Goal: Information Seeking & Learning: Check status

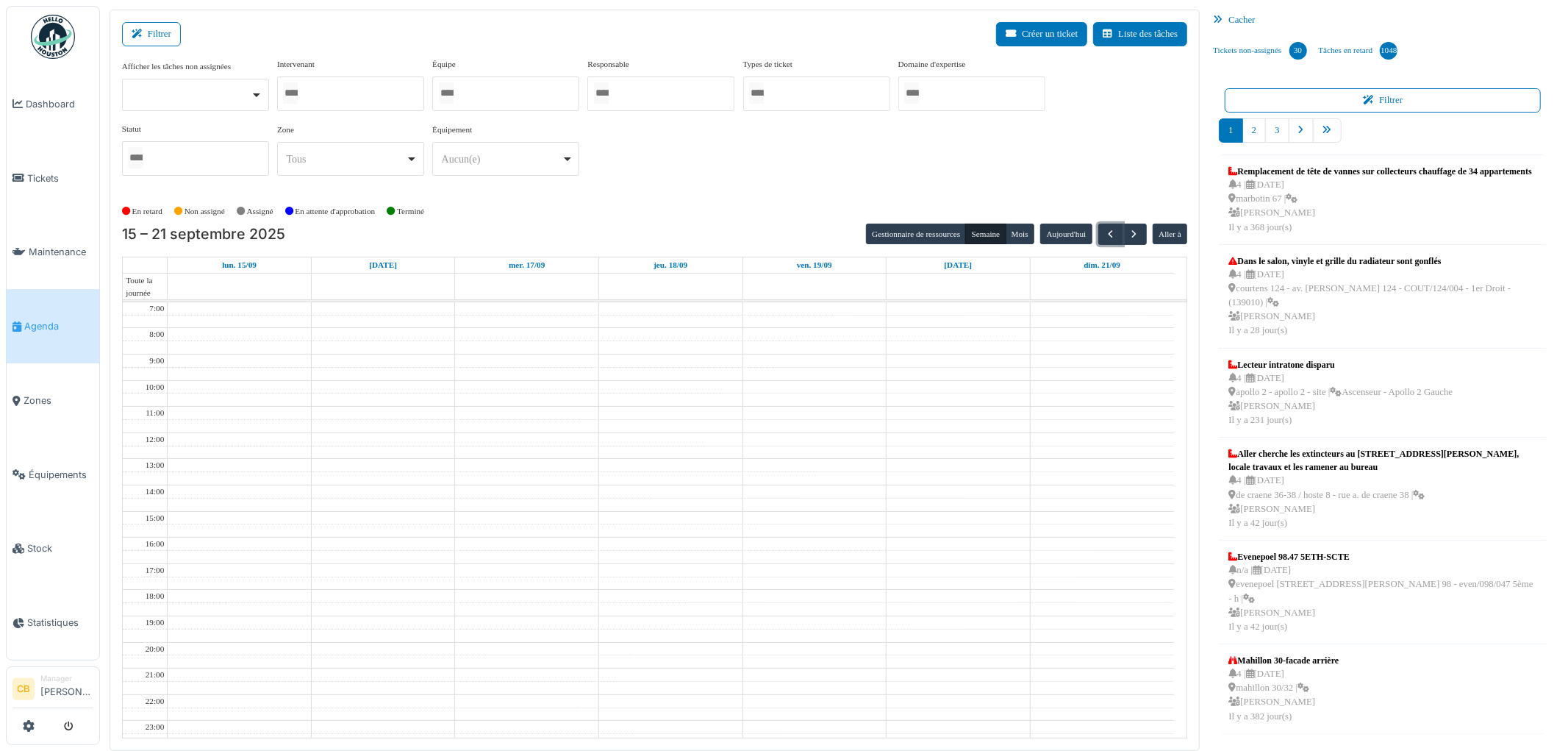
click at [347, 92] on div at bounding box center [351, 93] width 147 height 34
type input "****"
click at [497, 209] on div "En retard Non assigné Assigné En attente d'approbation Terminé" at bounding box center [654, 212] width 1066 height 24
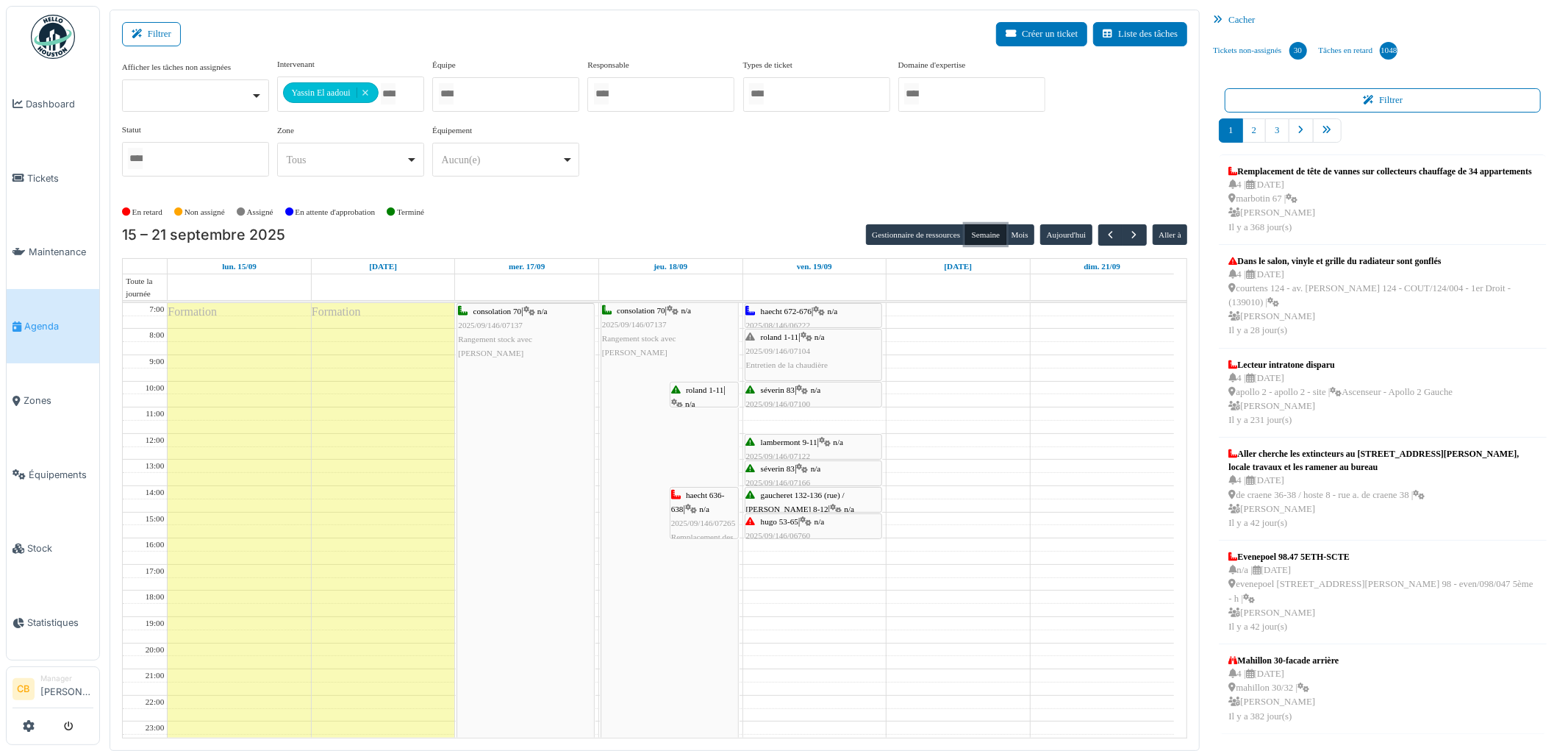
click at [987, 229] on button "Semaine" at bounding box center [985, 234] width 41 height 20
click at [985, 236] on button "Semaine" at bounding box center [985, 234] width 41 height 20
click at [983, 236] on button "Semaine" at bounding box center [985, 234] width 41 height 20
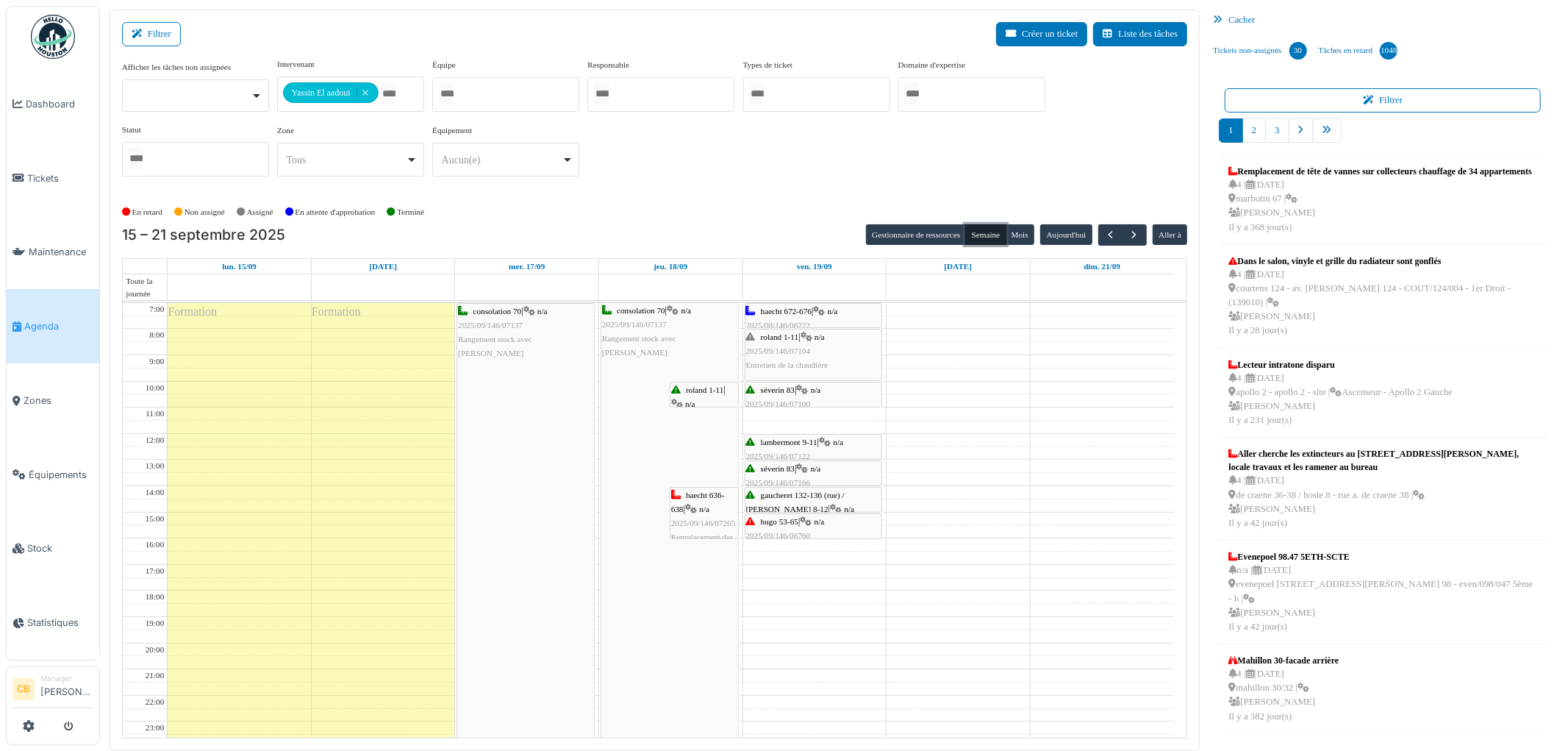
click at [983, 236] on button "Semaine" at bounding box center [985, 234] width 41 height 20
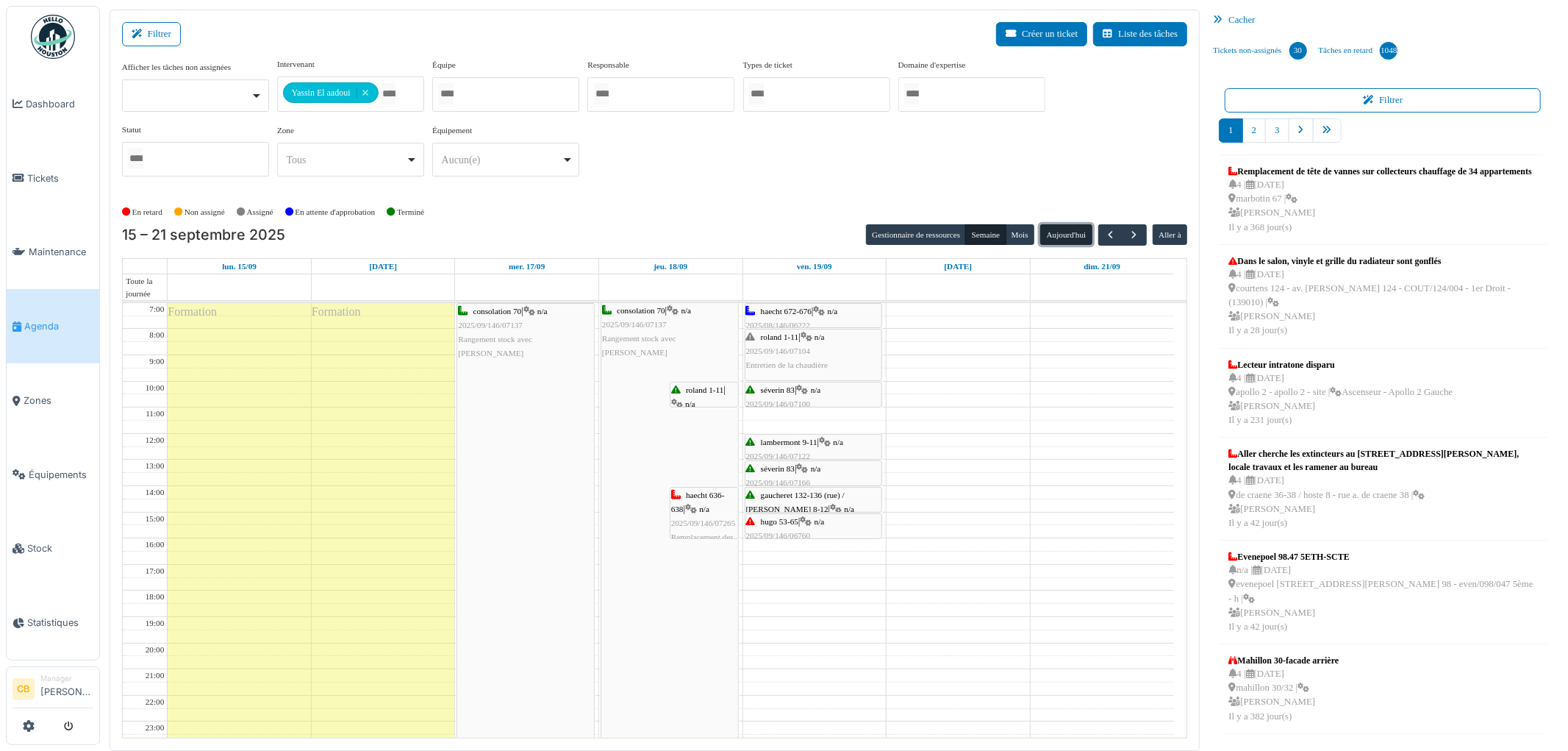
click at [1056, 236] on button "Aujourd'hui" at bounding box center [1066, 234] width 52 height 20
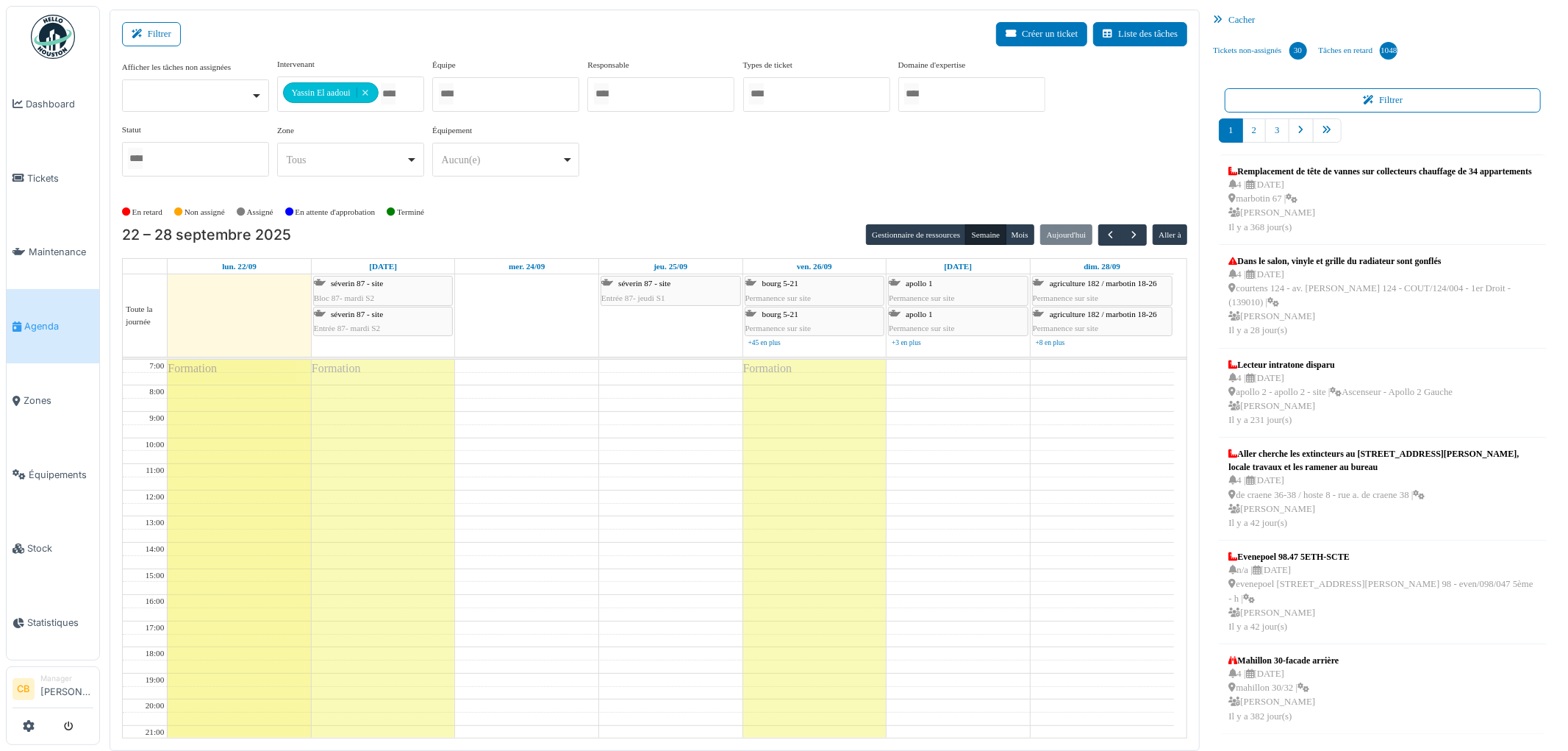
click at [798, 147] on div "**********" at bounding box center [654, 123] width 1066 height 130
click at [1135, 238] on span "button" at bounding box center [1135, 235] width 13 height 13
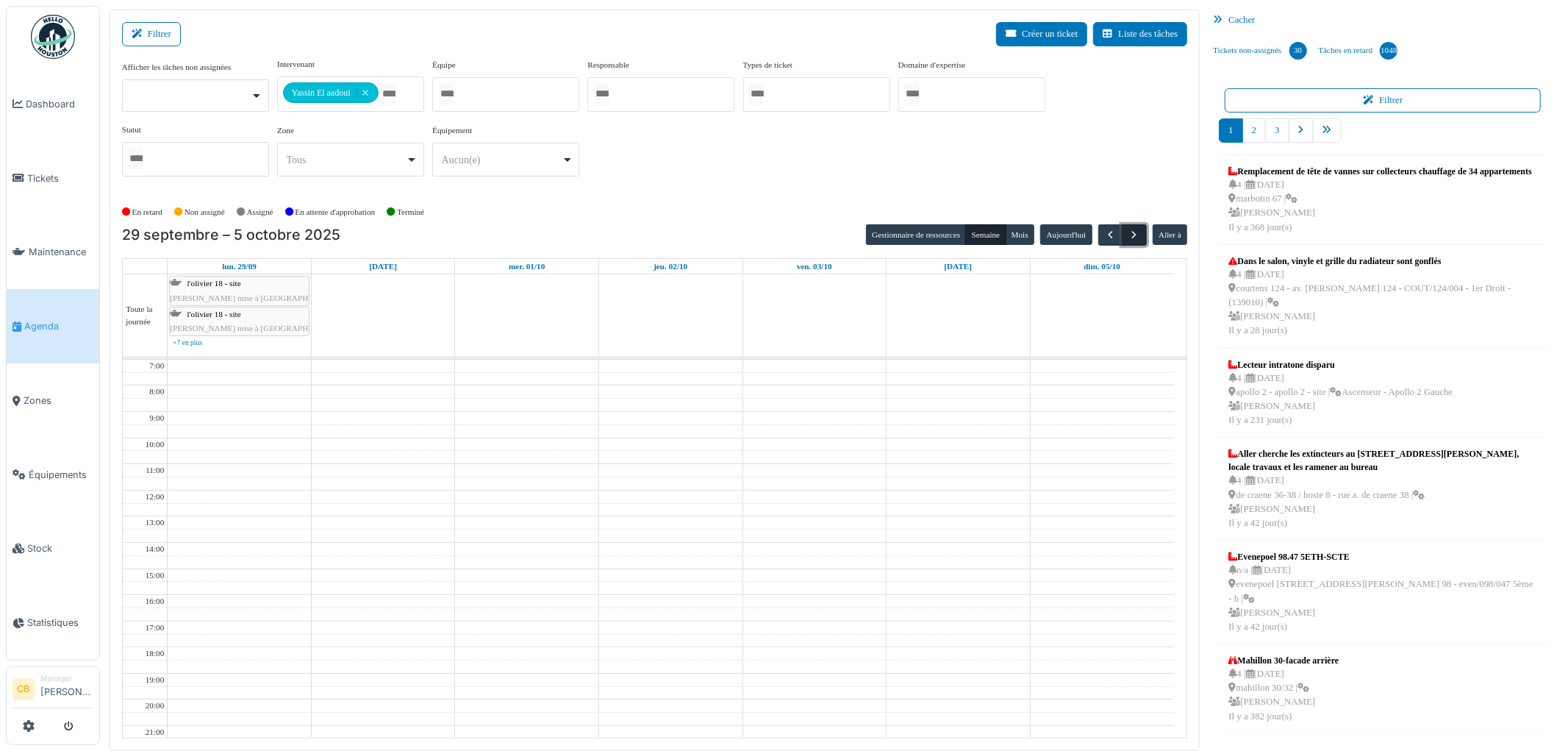
click at [1135, 238] on span "button" at bounding box center [1135, 235] width 13 height 13
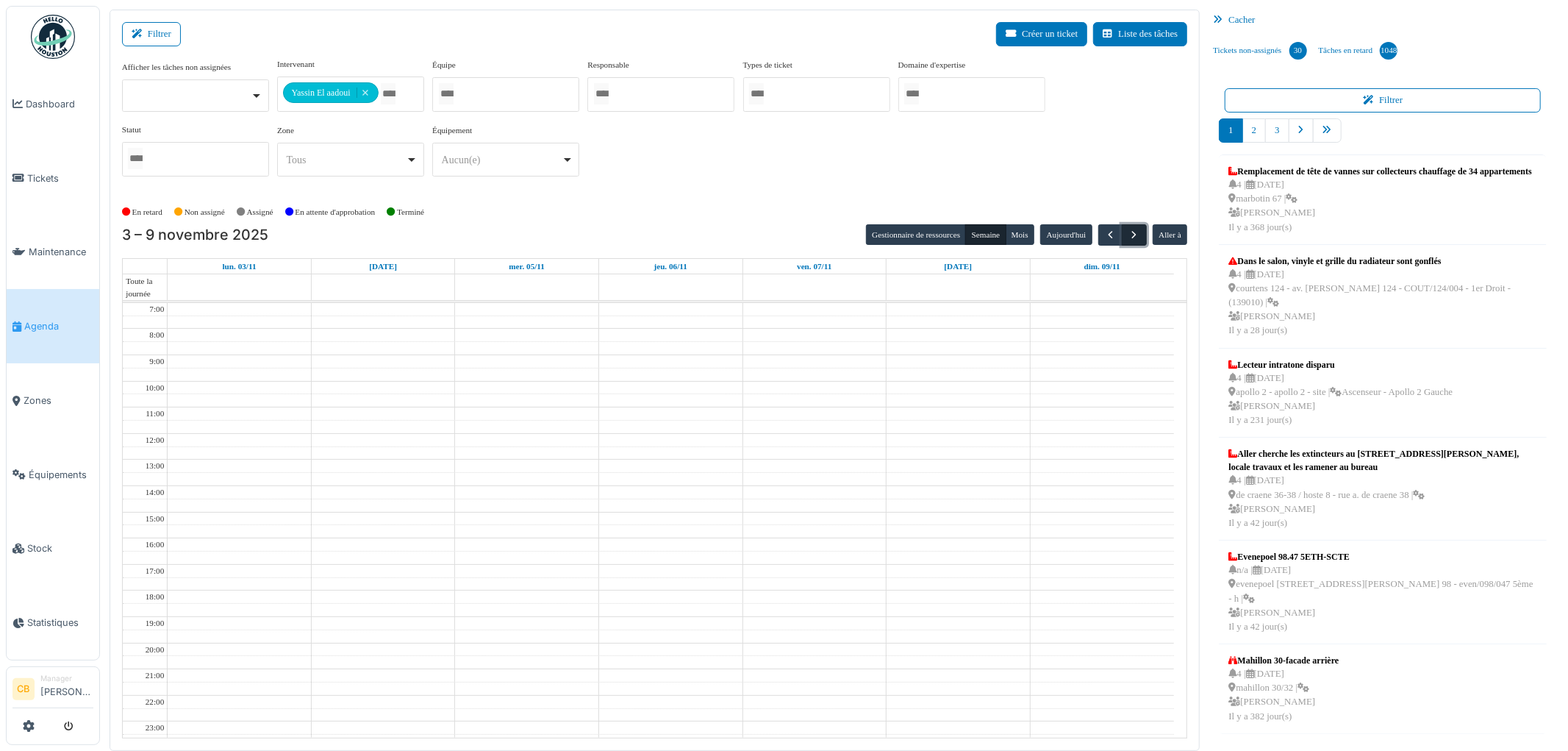
click at [1135, 238] on span "button" at bounding box center [1135, 235] width 13 height 13
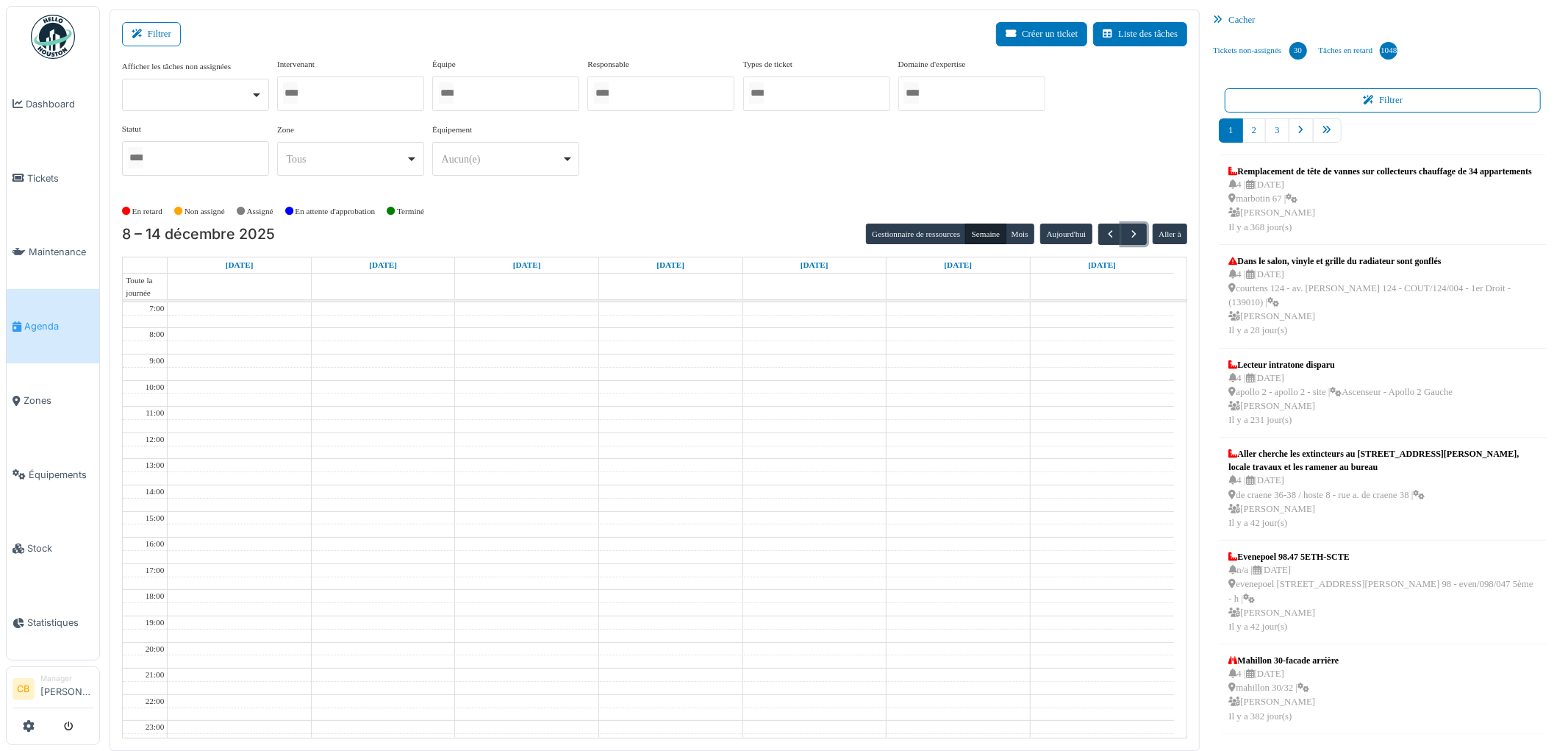
click at [366, 93] on div at bounding box center [351, 93] width 147 height 34
type input "****"
click at [509, 215] on div "En retard Non assigné Assigné En attente d'approbation Terminé" at bounding box center [654, 212] width 1066 height 24
click at [993, 232] on button "Semaine" at bounding box center [985, 234] width 41 height 20
click at [1106, 233] on span "button" at bounding box center [1110, 235] width 13 height 13
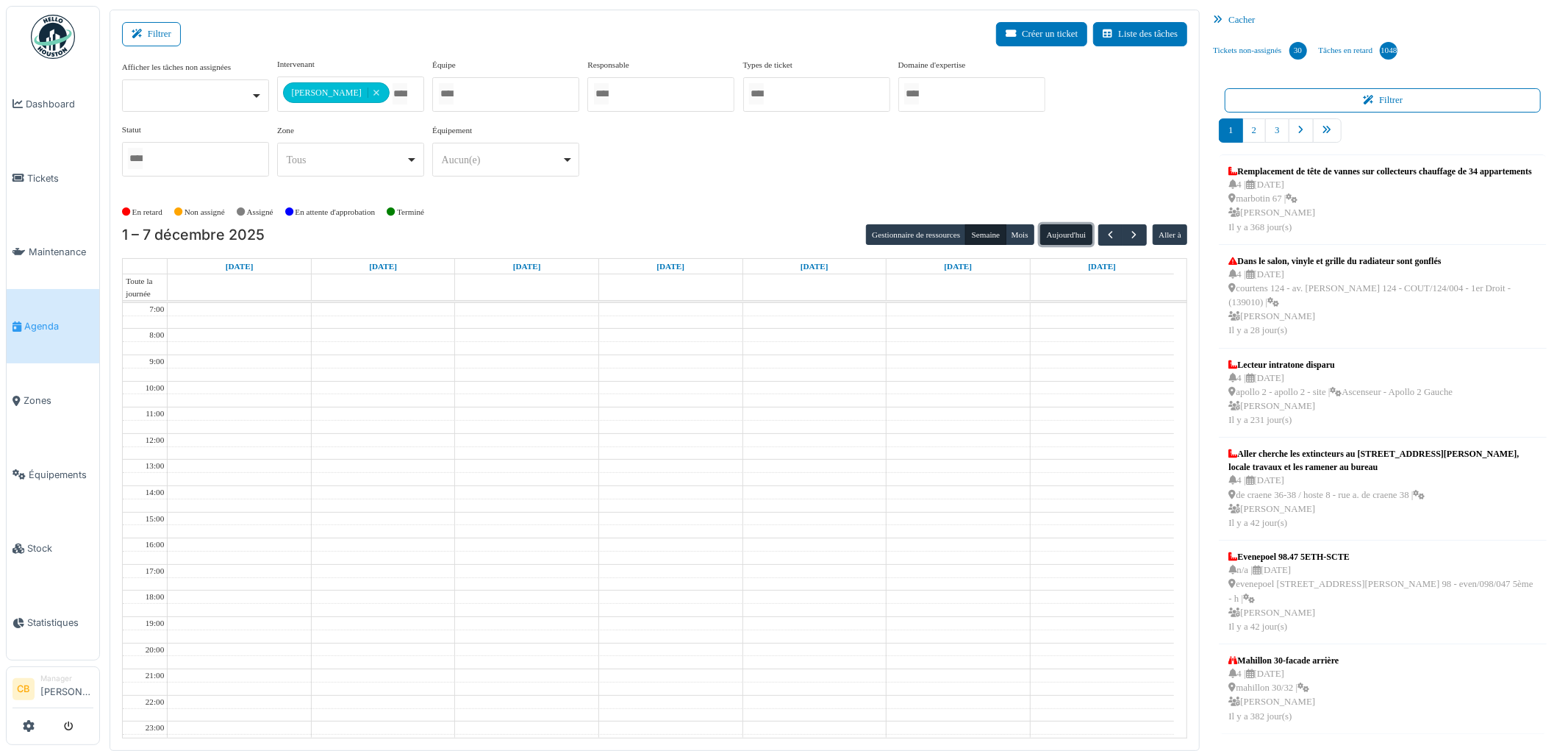
click at [1068, 234] on button "Aujourd'hui" at bounding box center [1066, 234] width 52 height 20
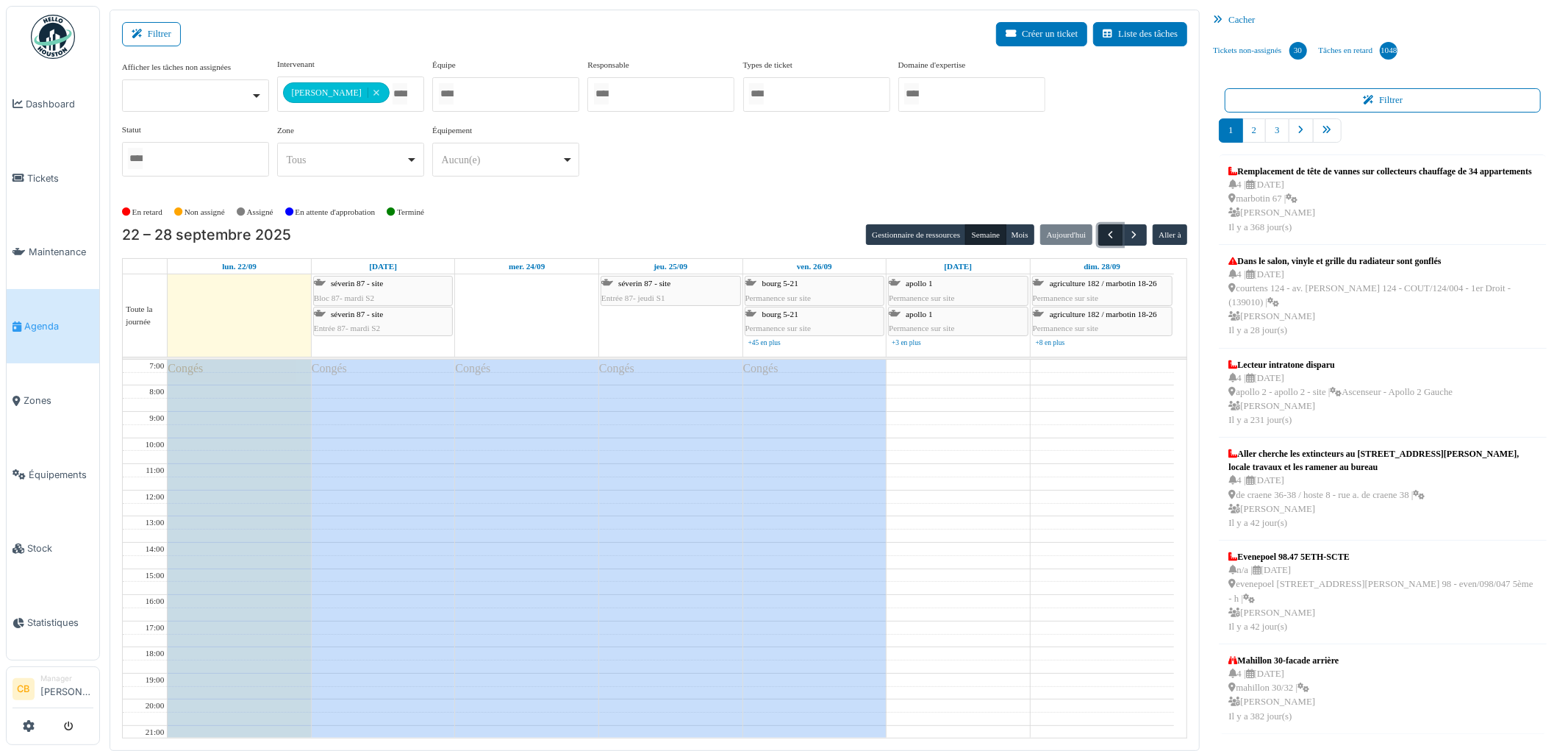
click at [1107, 230] on span "button" at bounding box center [1110, 235] width 13 height 13
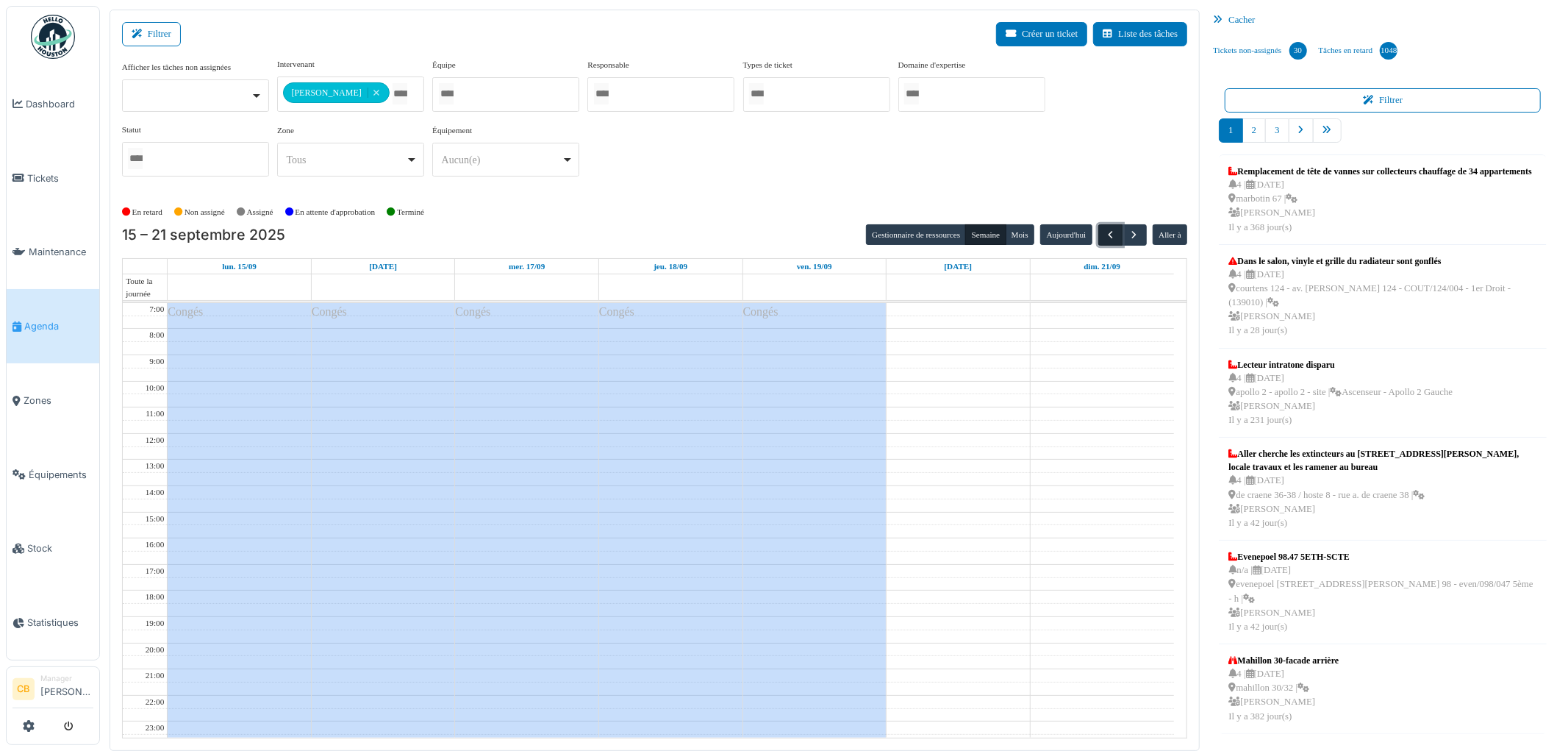
click at [1107, 230] on span "button" at bounding box center [1110, 235] width 13 height 13
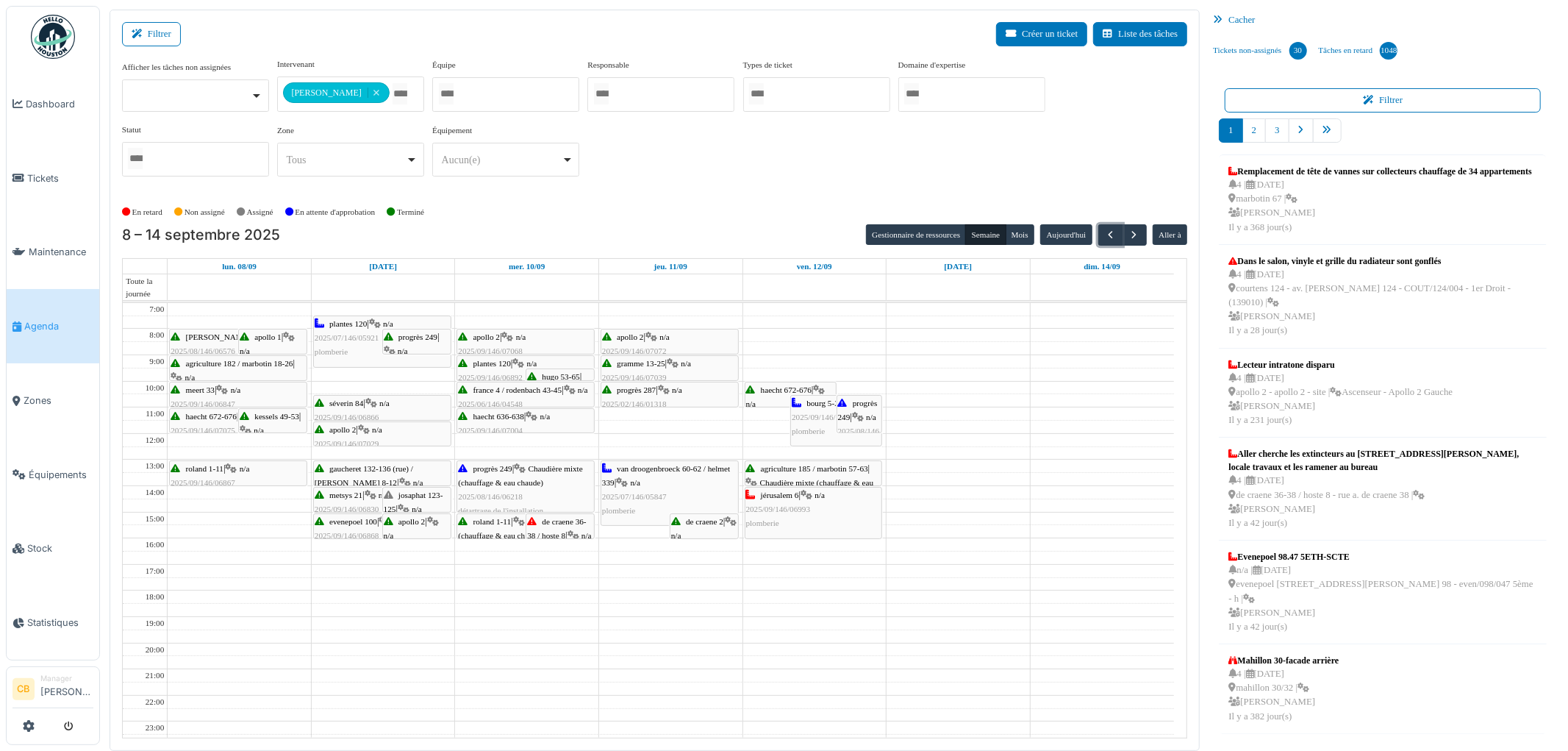
click at [355, 525] on span "evenepoel 100" at bounding box center [353, 522] width 48 height 9
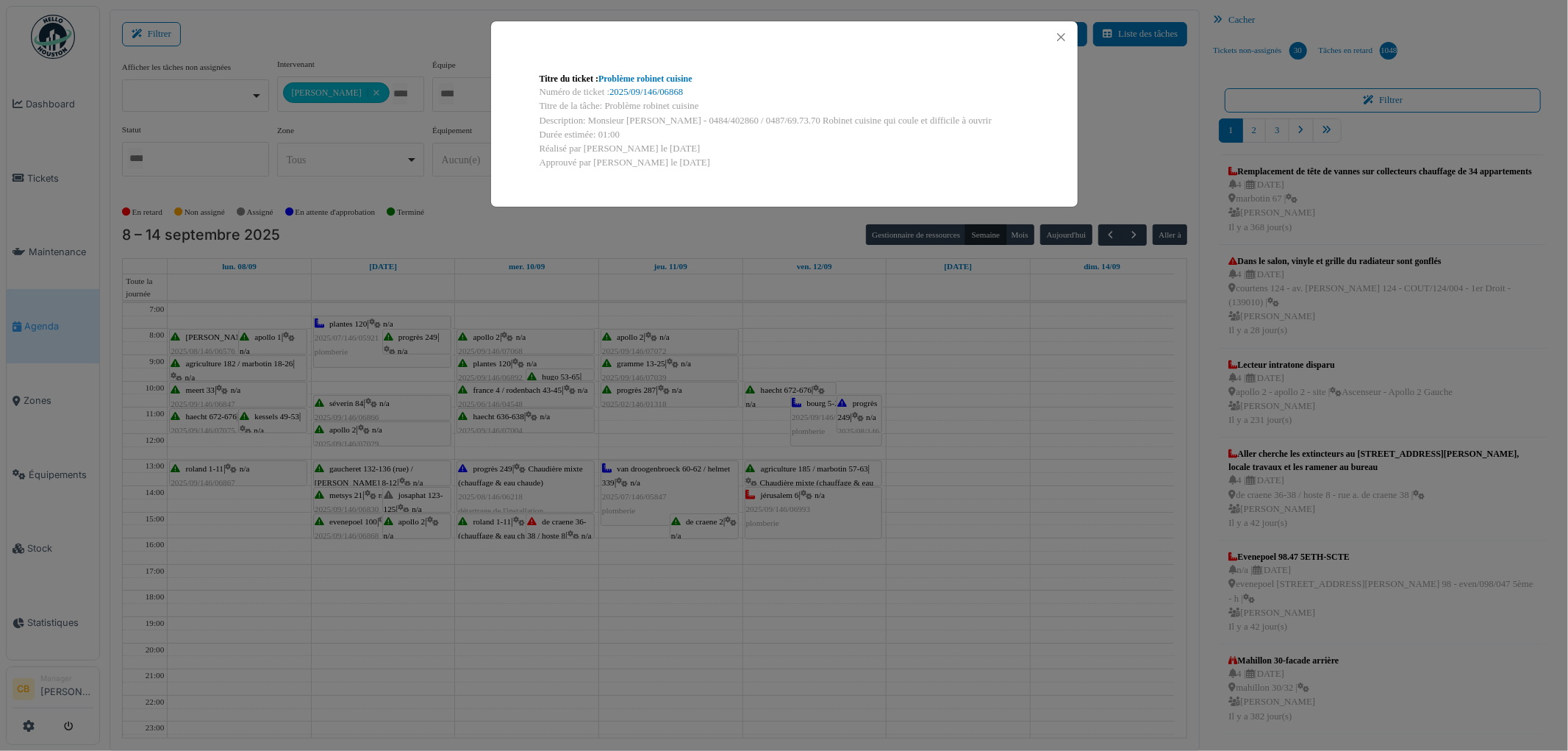
click at [355, 525] on div "Titre du ticket : Problème robinet cuisine Numéro de ticket : 2025/09/146/06868…" at bounding box center [784, 375] width 1568 height 751
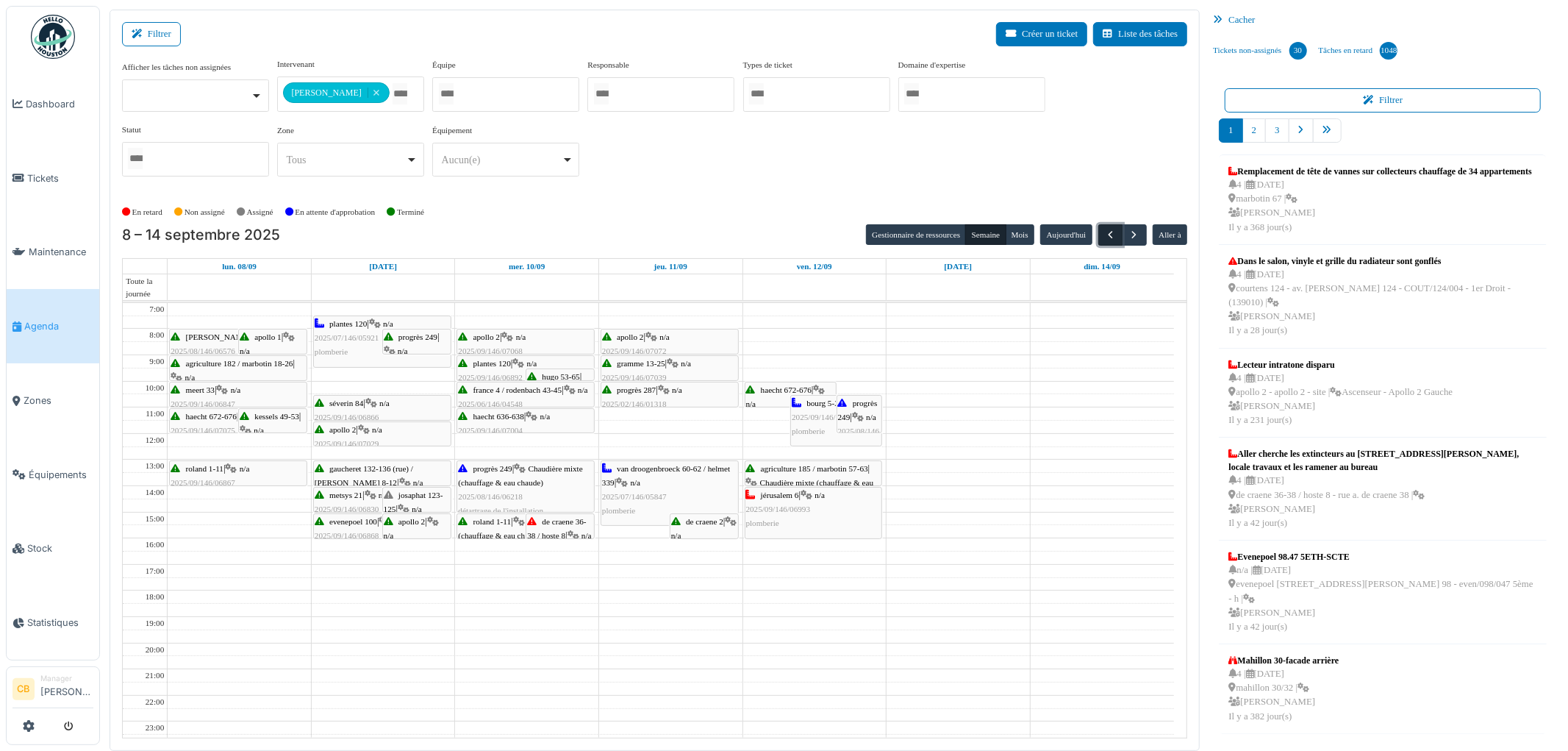
click at [1106, 232] on span "button" at bounding box center [1110, 235] width 13 height 13
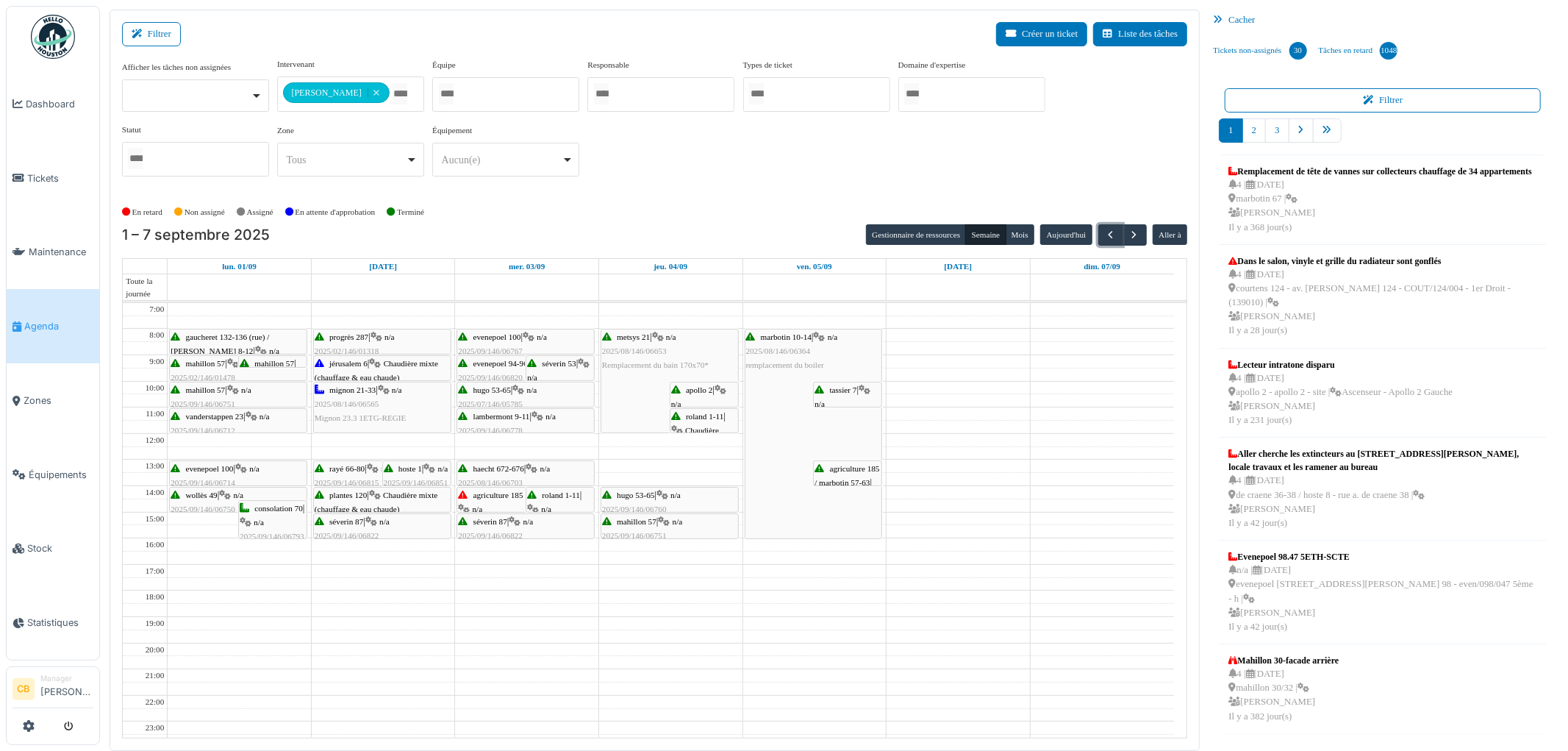
click at [233, 475] on div "evenepoel 100 | n/a 2025/09/146/06714 Vérification eau" at bounding box center [238, 483] width 135 height 42
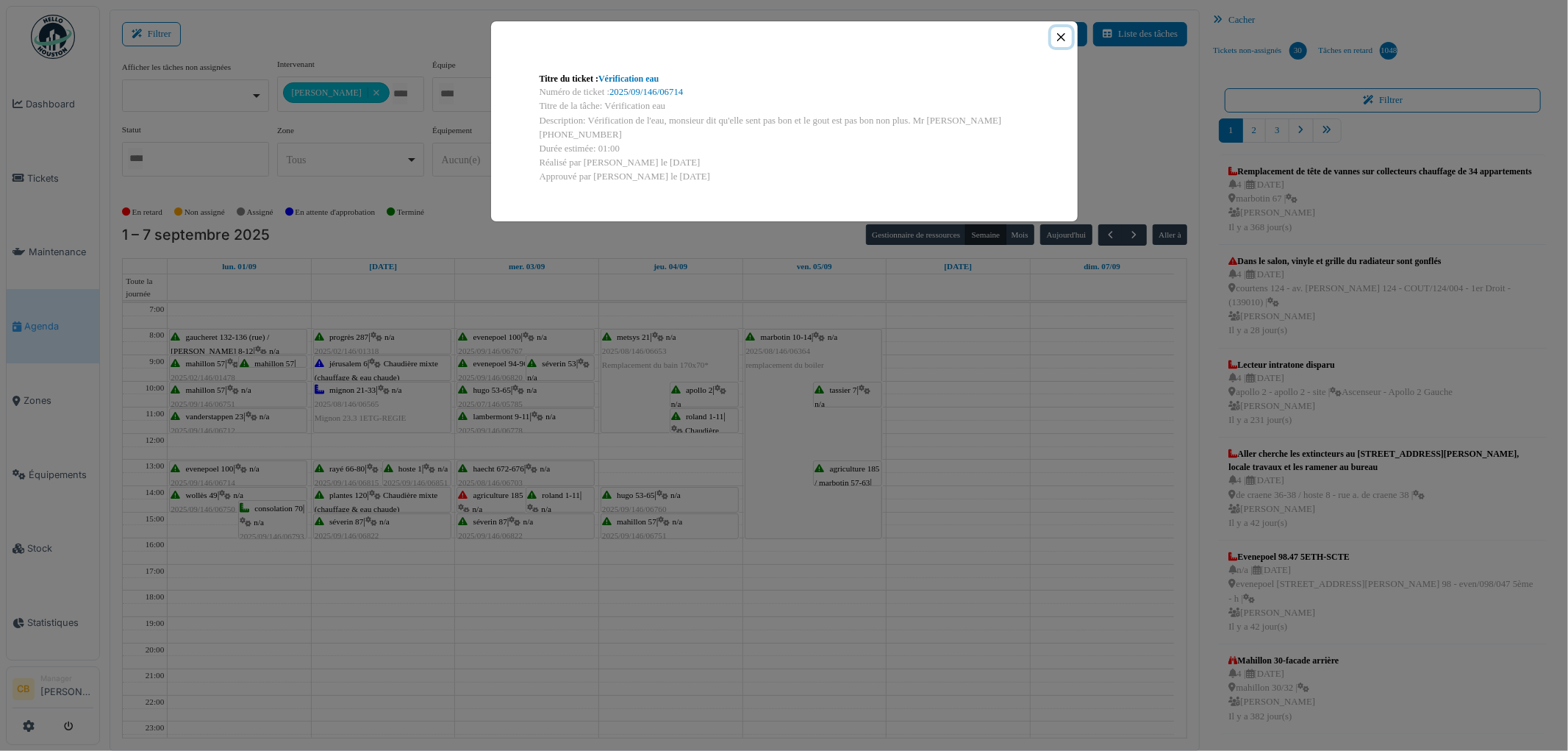
click at [1063, 40] on button "Close" at bounding box center [1061, 38] width 20 height 20
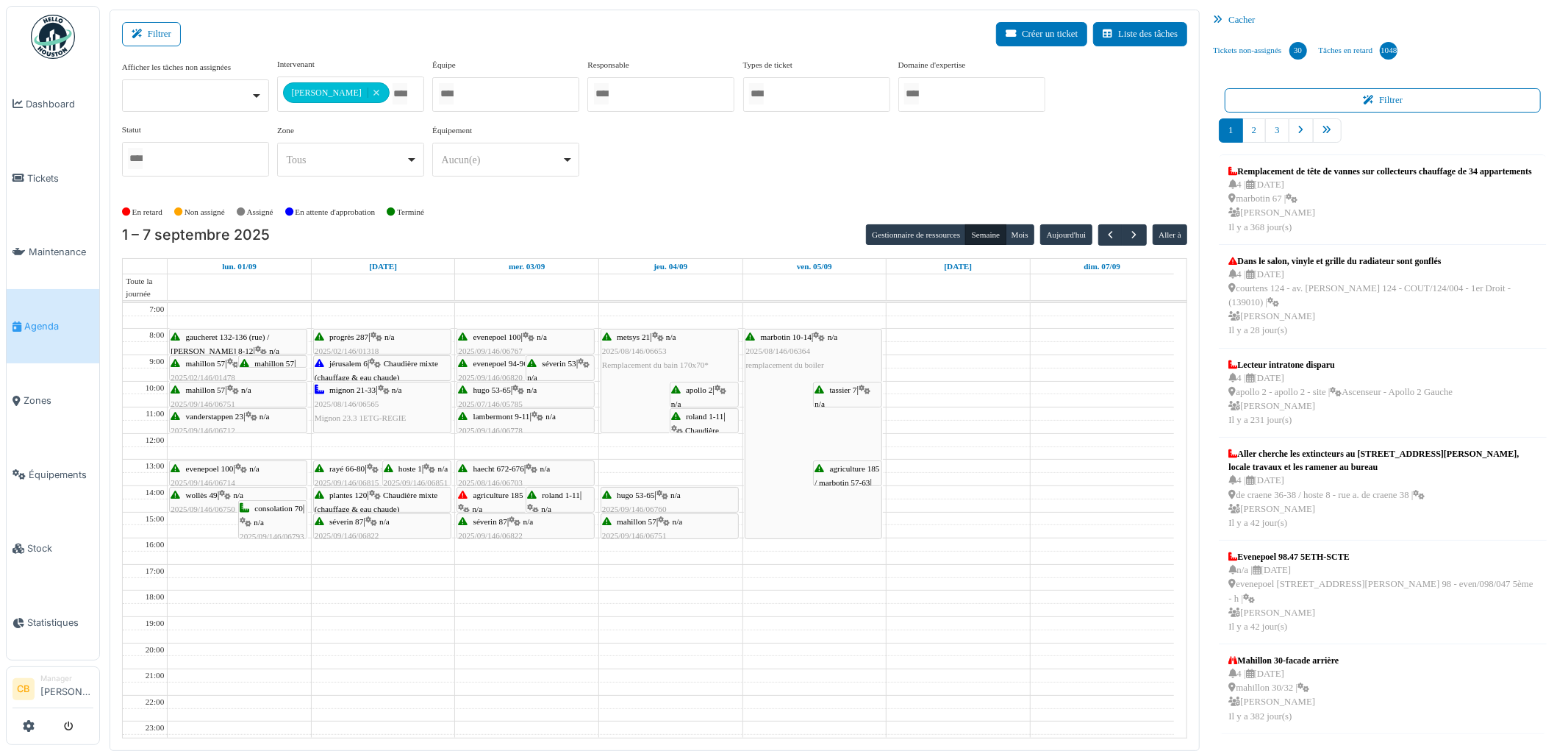
click at [514, 340] on span "evenepoel 100" at bounding box center [497, 337] width 48 height 9
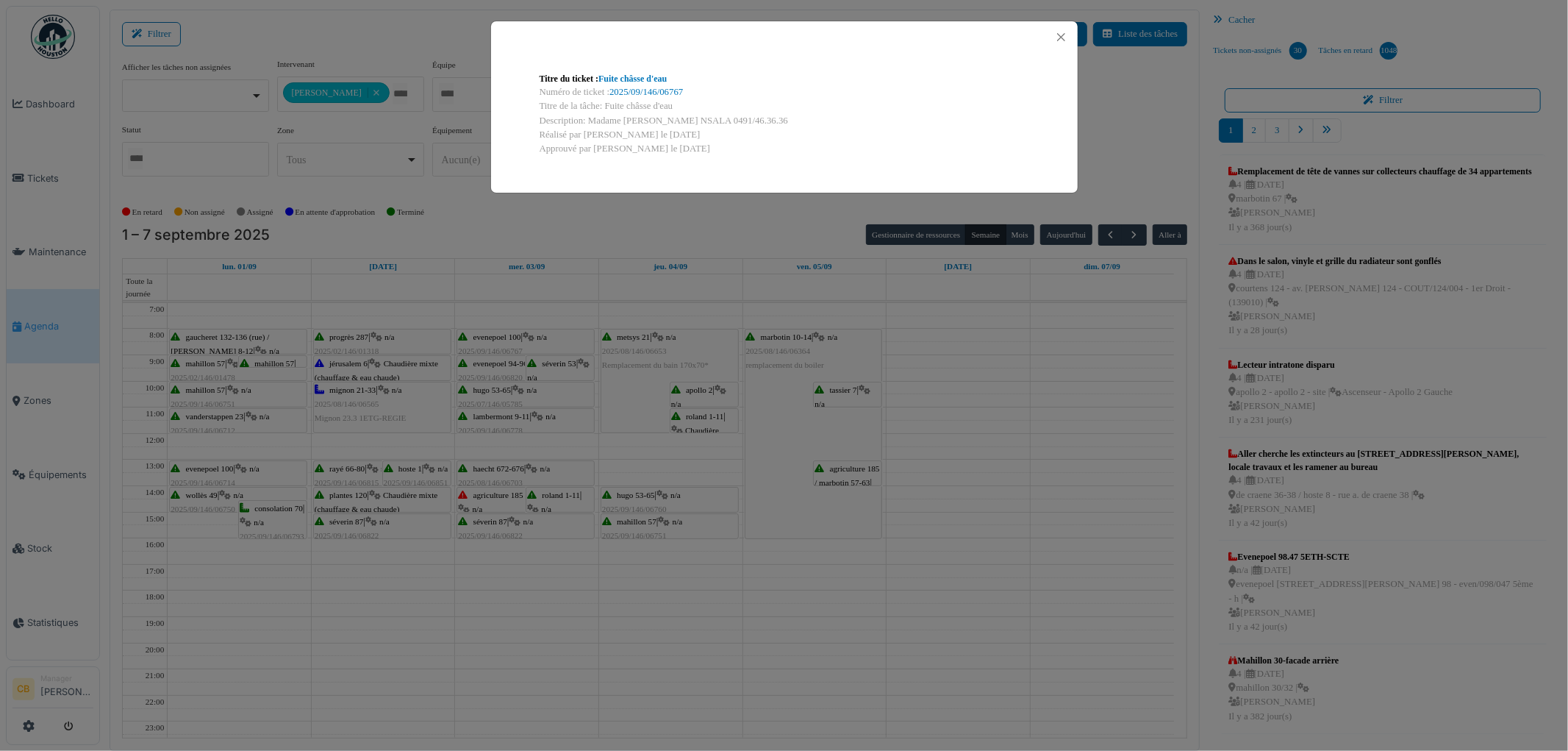
click at [514, 342] on div "Titre du ticket : Fuite châsse d'eau Numéro de ticket : 2025/09/146/06767 Titre…" at bounding box center [784, 375] width 1568 height 751
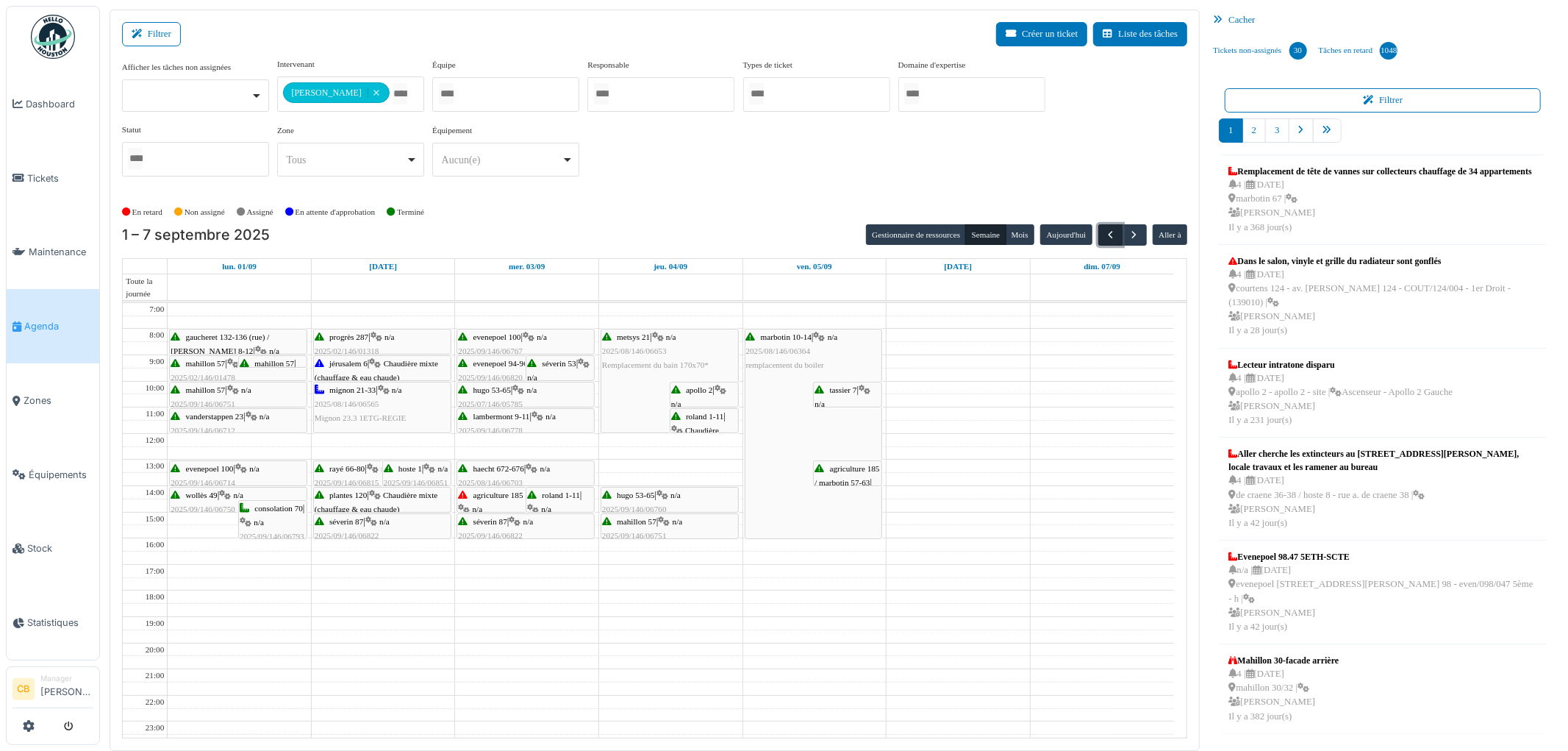
click at [1106, 234] on span "button" at bounding box center [1110, 235] width 13 height 13
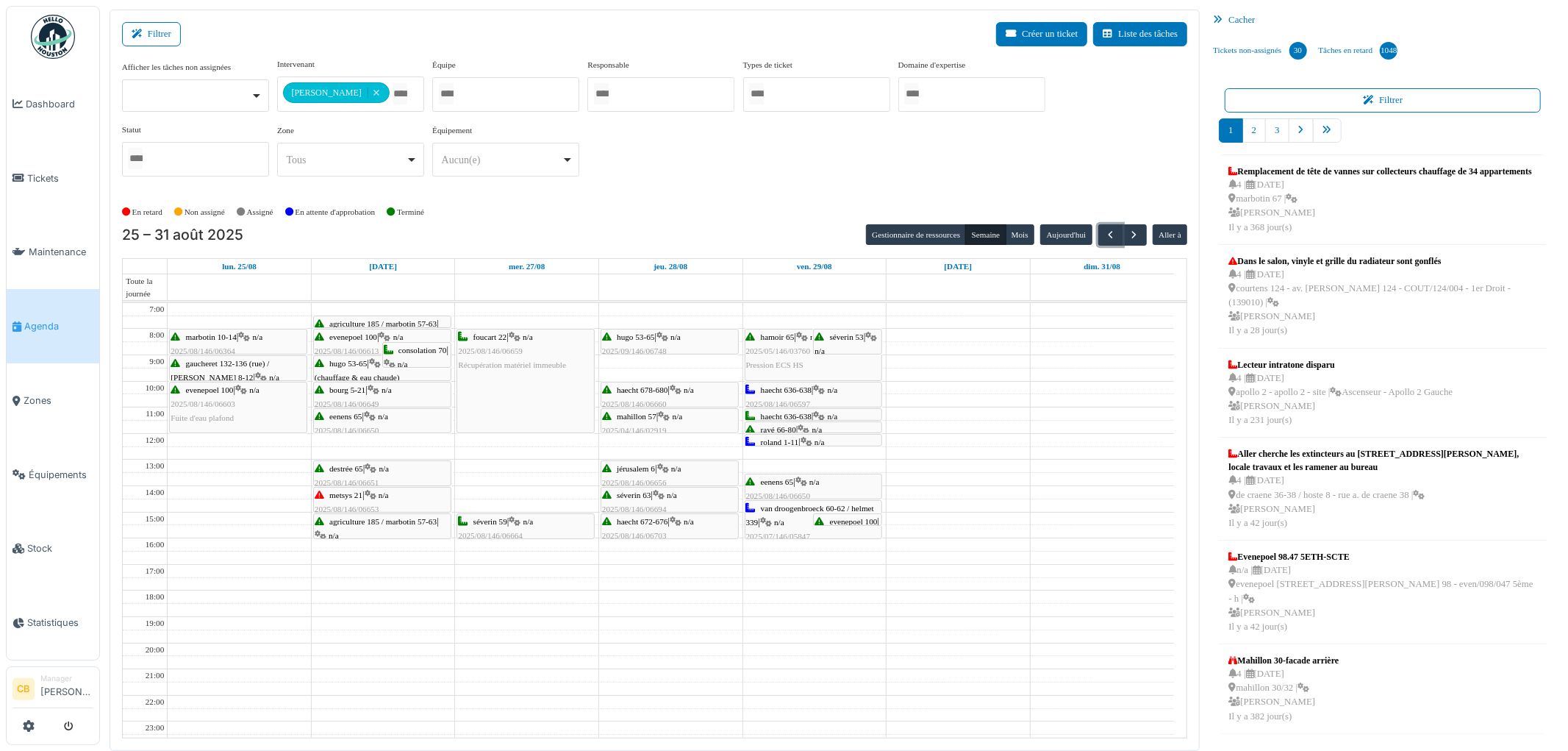
click at [245, 410] on div "evenepoel 100 | n/a 2025/08/146/06603 Fuite d'eau plafond" at bounding box center [238, 405] width 135 height 42
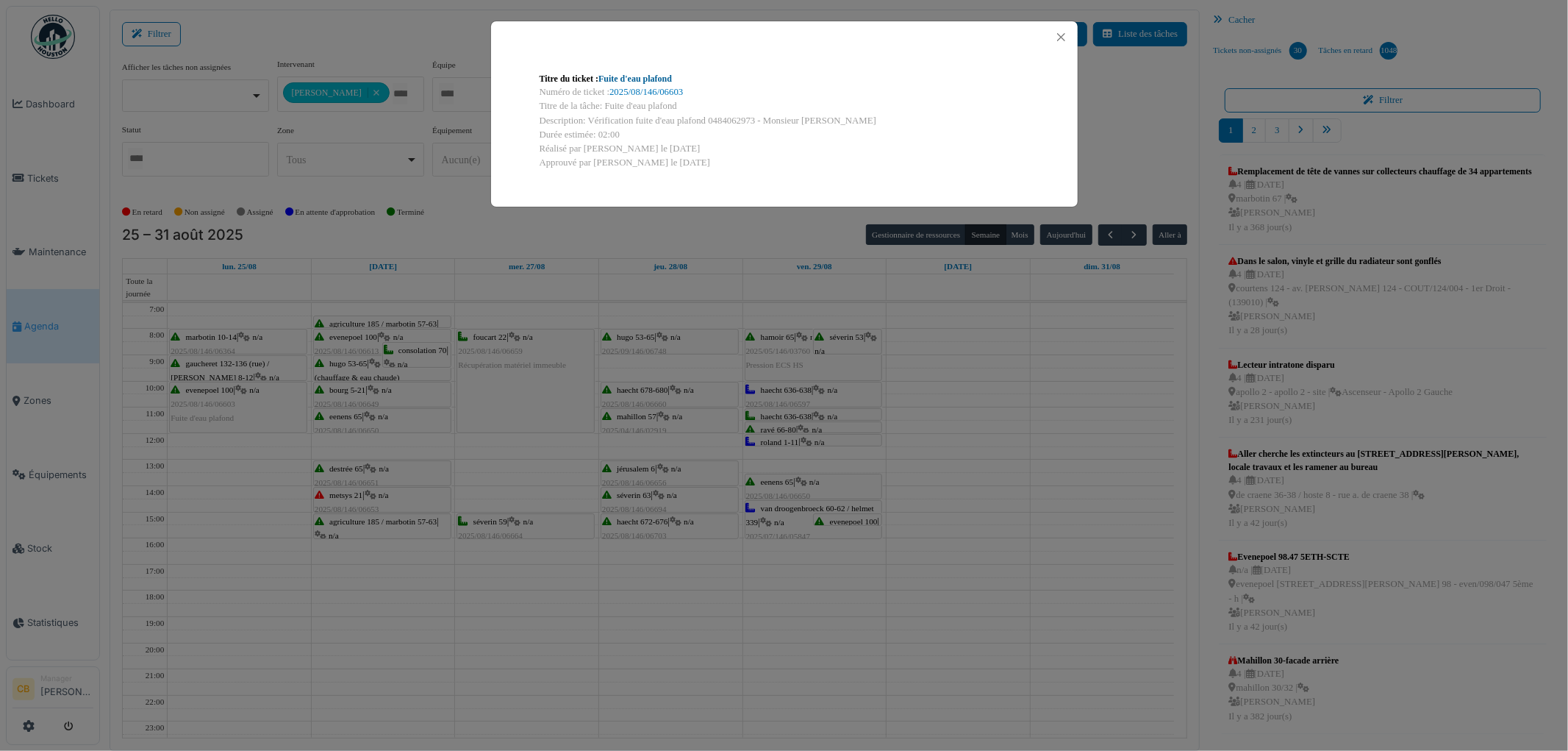
click at [649, 77] on link "Fuite d'eau plafond" at bounding box center [635, 78] width 74 height 10
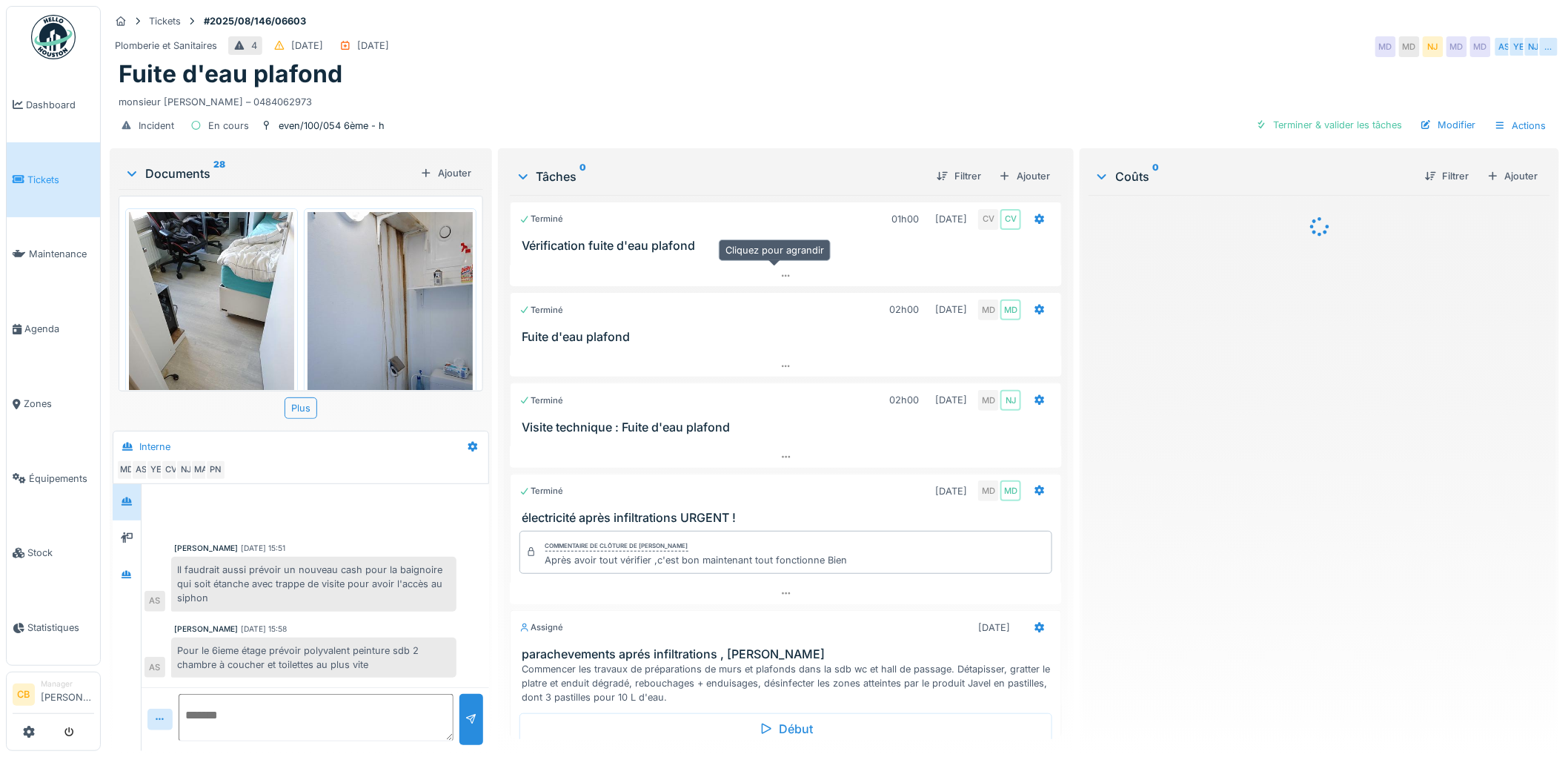
scroll to position [529, 0]
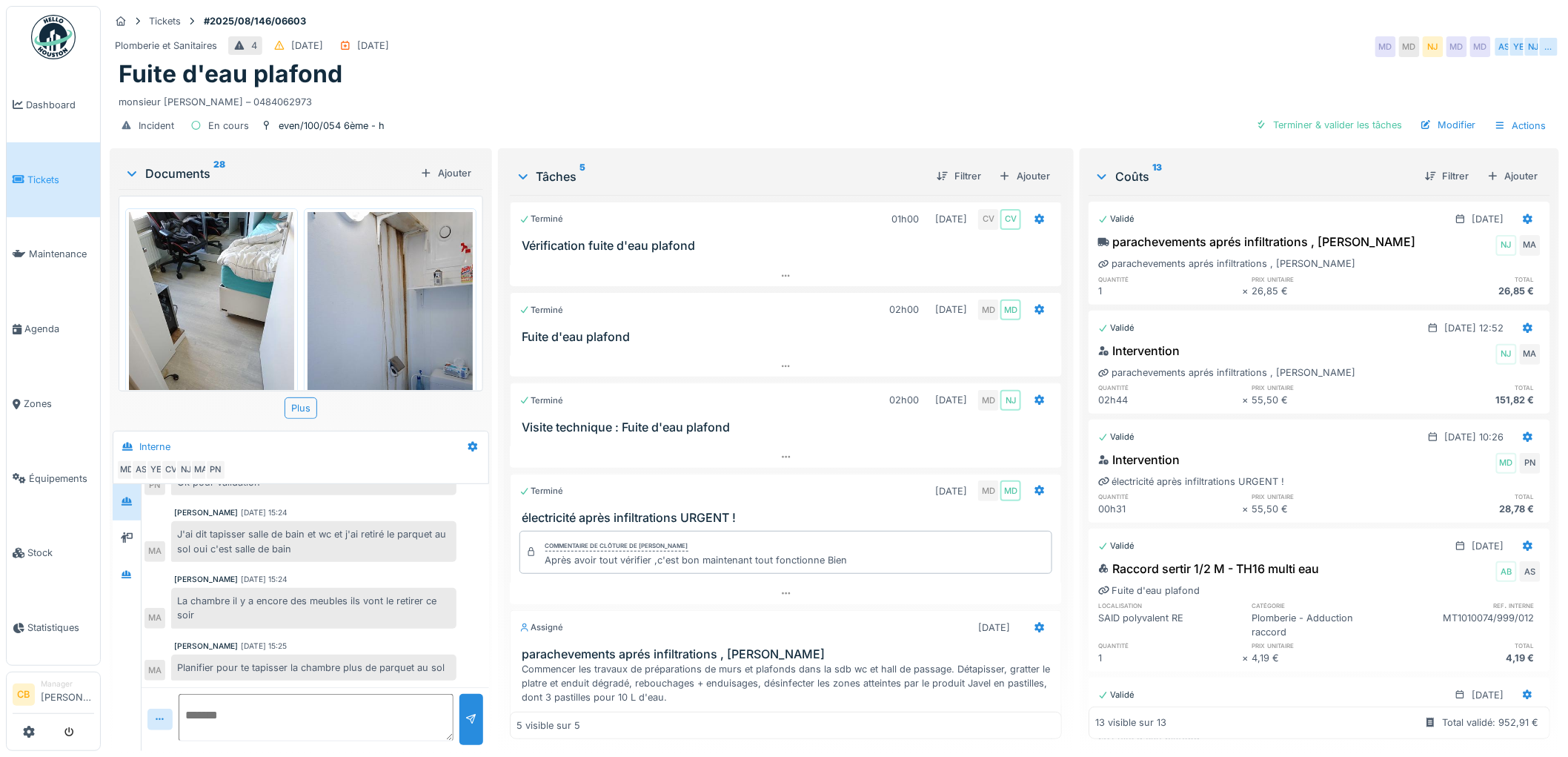
click at [405, 293] on img at bounding box center [390, 321] width 165 height 220
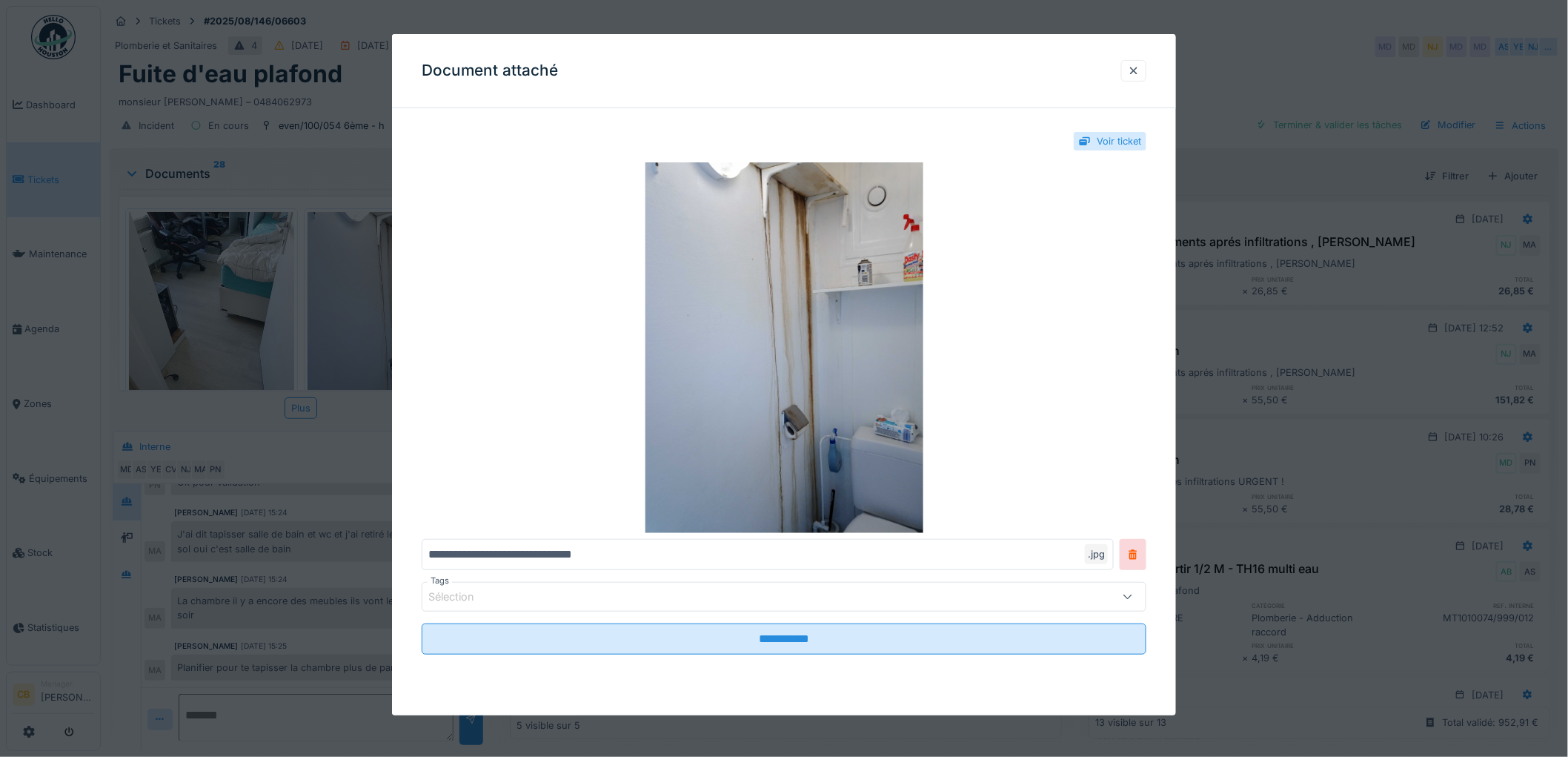
click at [360, 312] on div at bounding box center [784, 378] width 1568 height 757
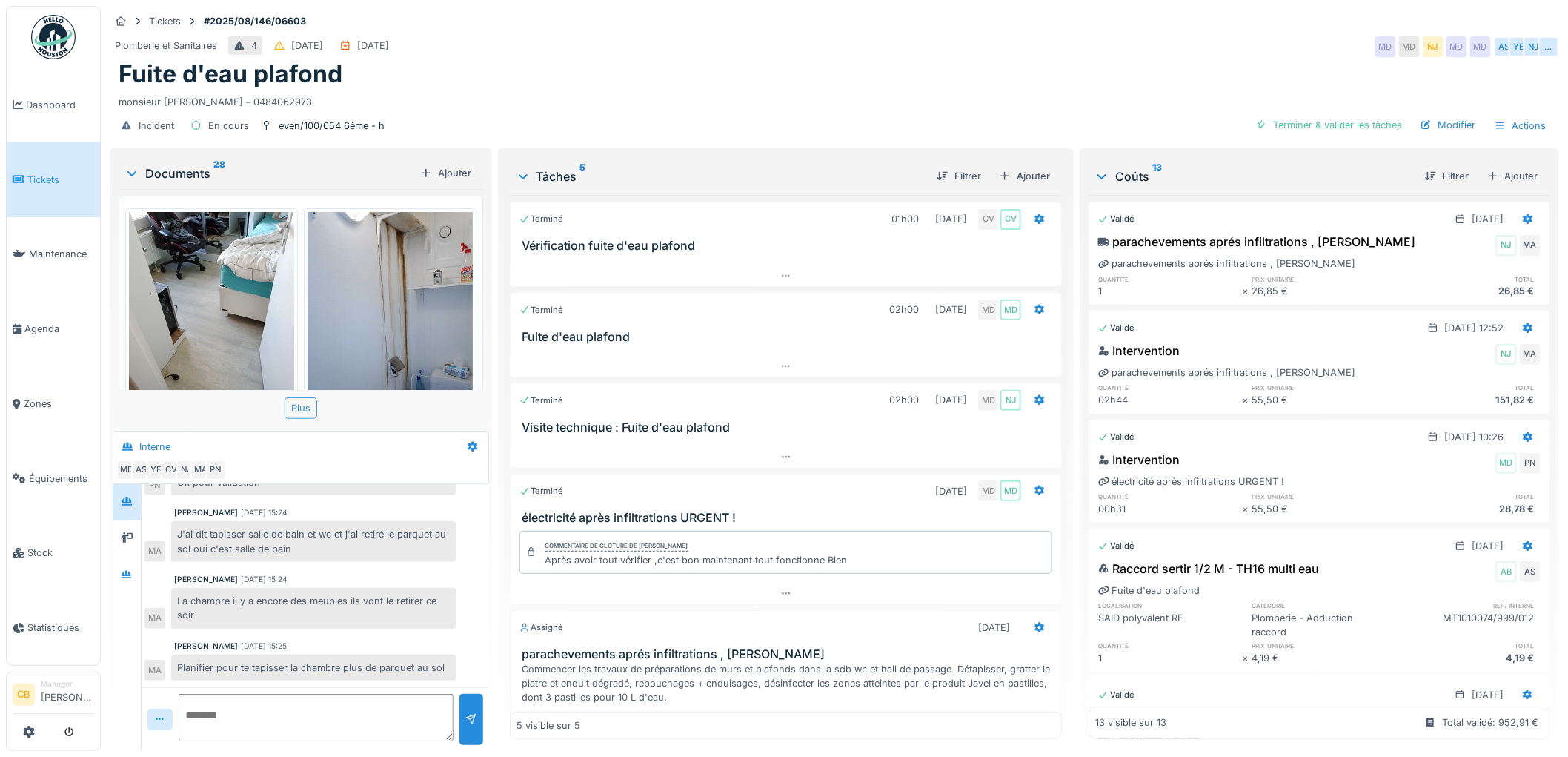
click at [130, 174] on icon at bounding box center [132, 174] width 12 height 15
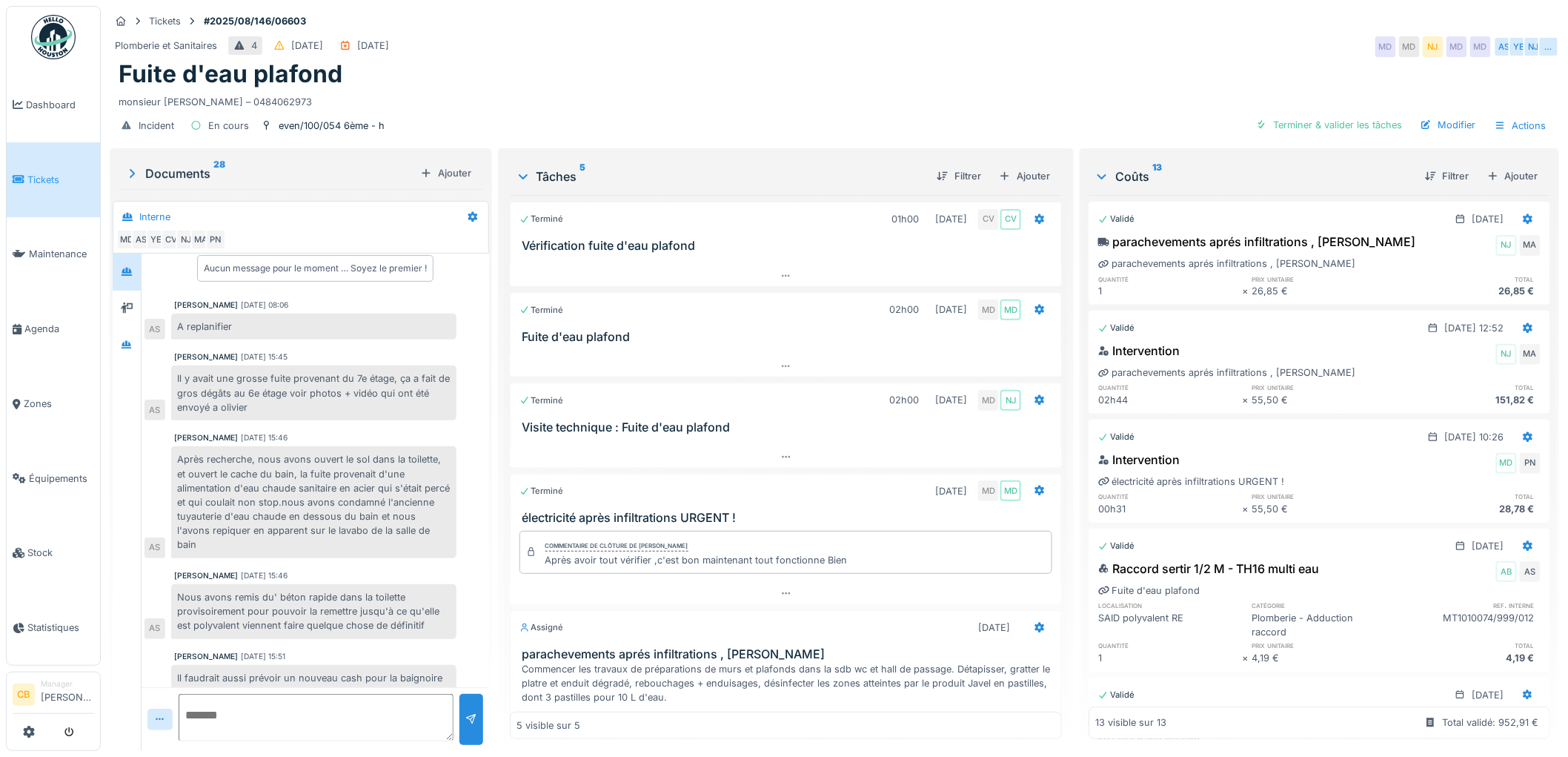
scroll to position [0, 0]
